Goal: Find specific page/section: Find specific page/section

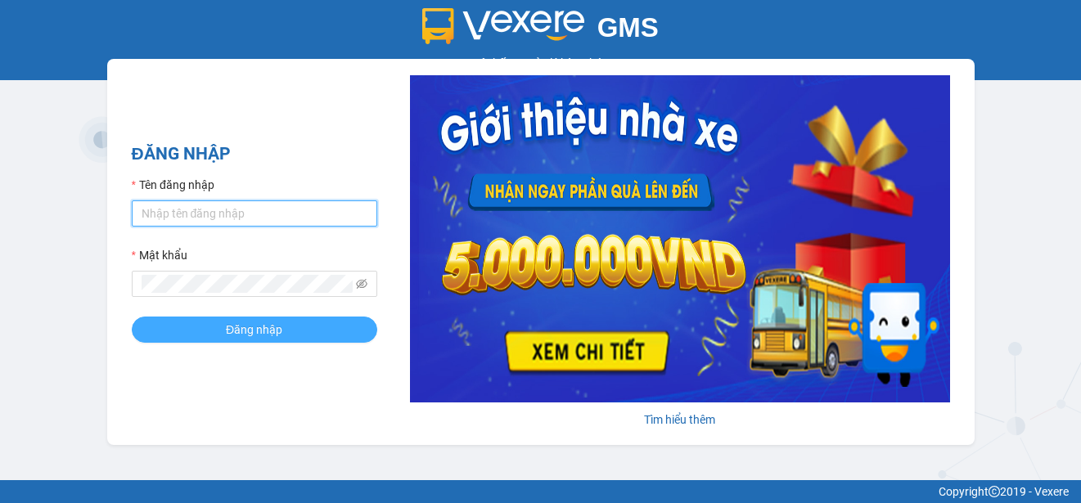
type input "ttngoc.halan"
click at [215, 342] on button "Đăng nhập" at bounding box center [255, 330] width 246 height 26
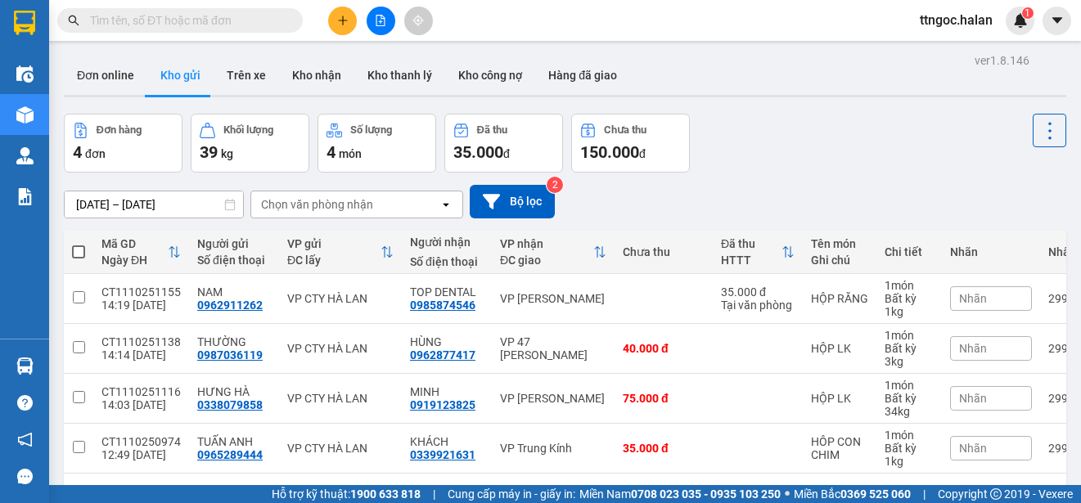
click at [151, 27] on input "text" at bounding box center [186, 20] width 193 height 18
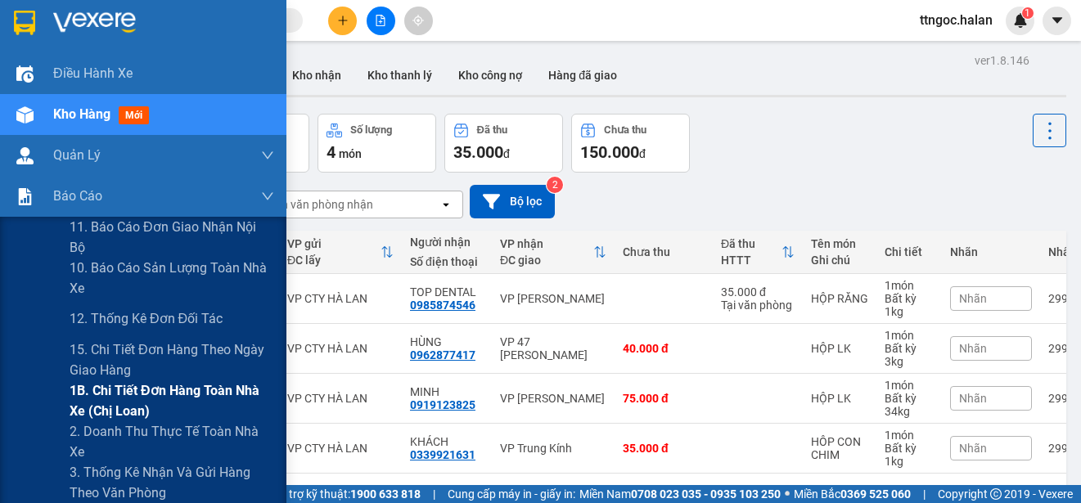
click at [127, 394] on span "1B. Chi tiết đơn hàng toàn nhà xe (chị loan)" at bounding box center [172, 401] width 205 height 41
